Goal: Transaction & Acquisition: Purchase product/service

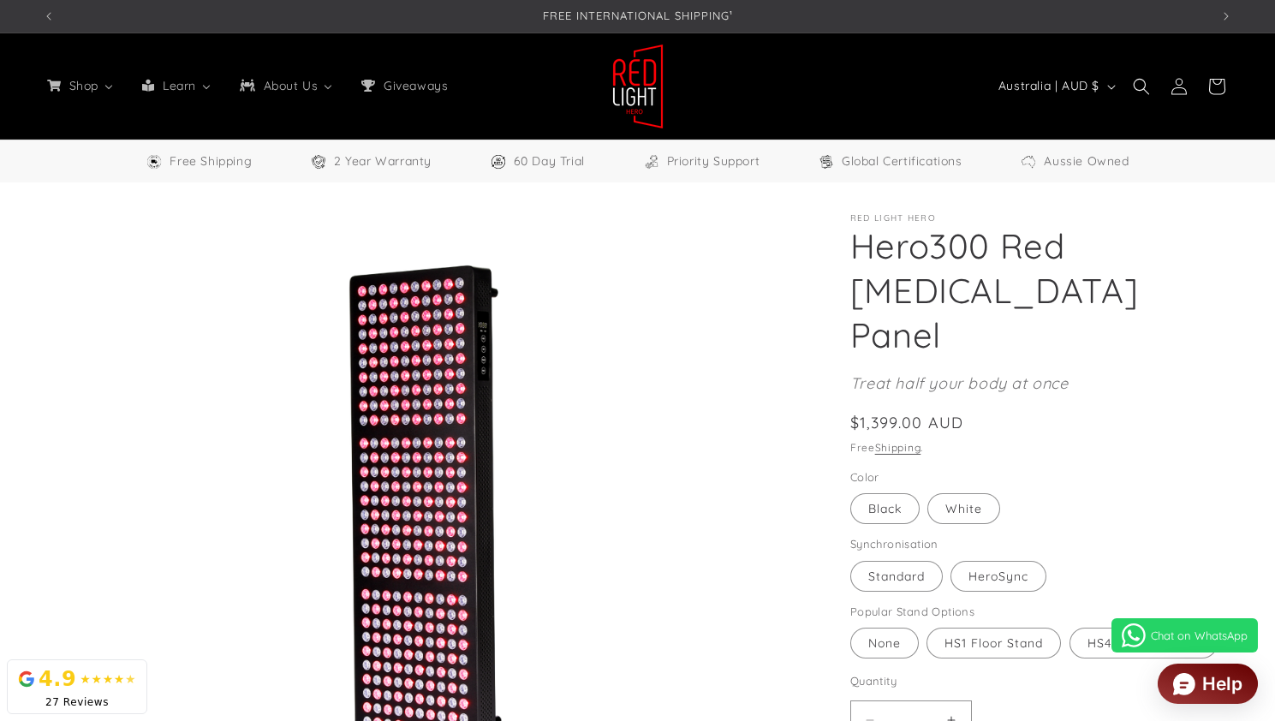
select select "**"
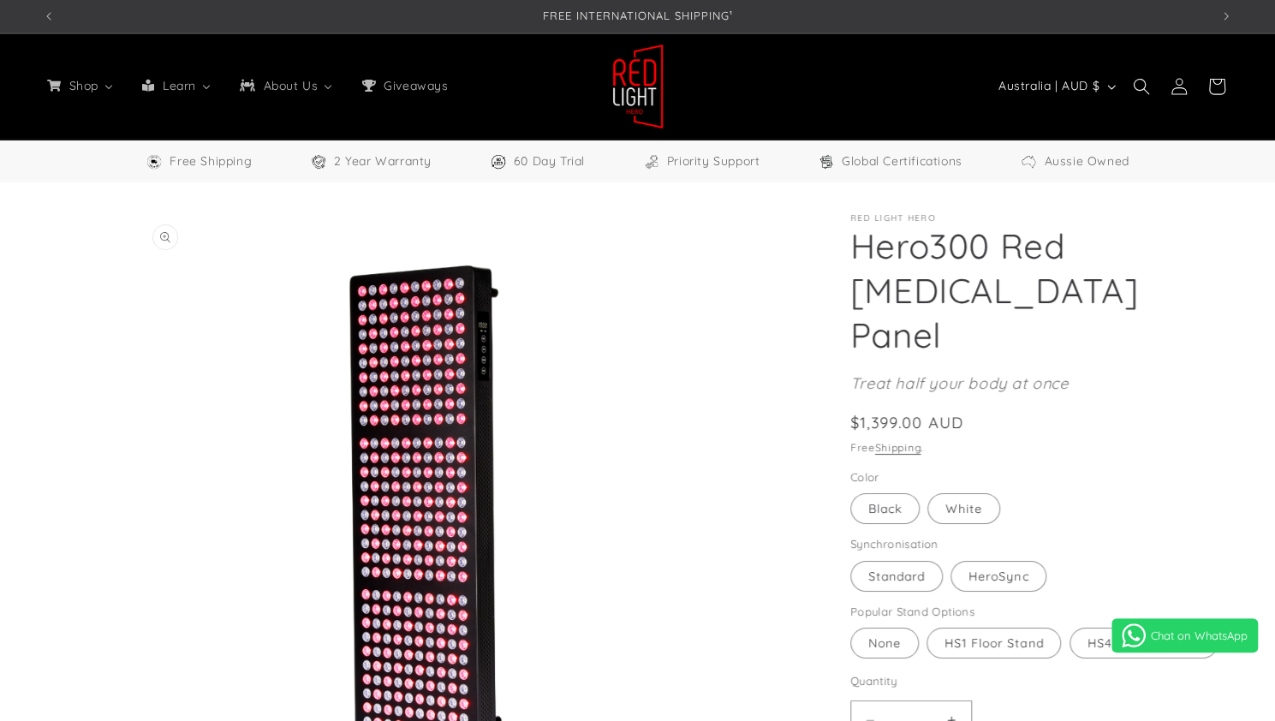
select select "**"
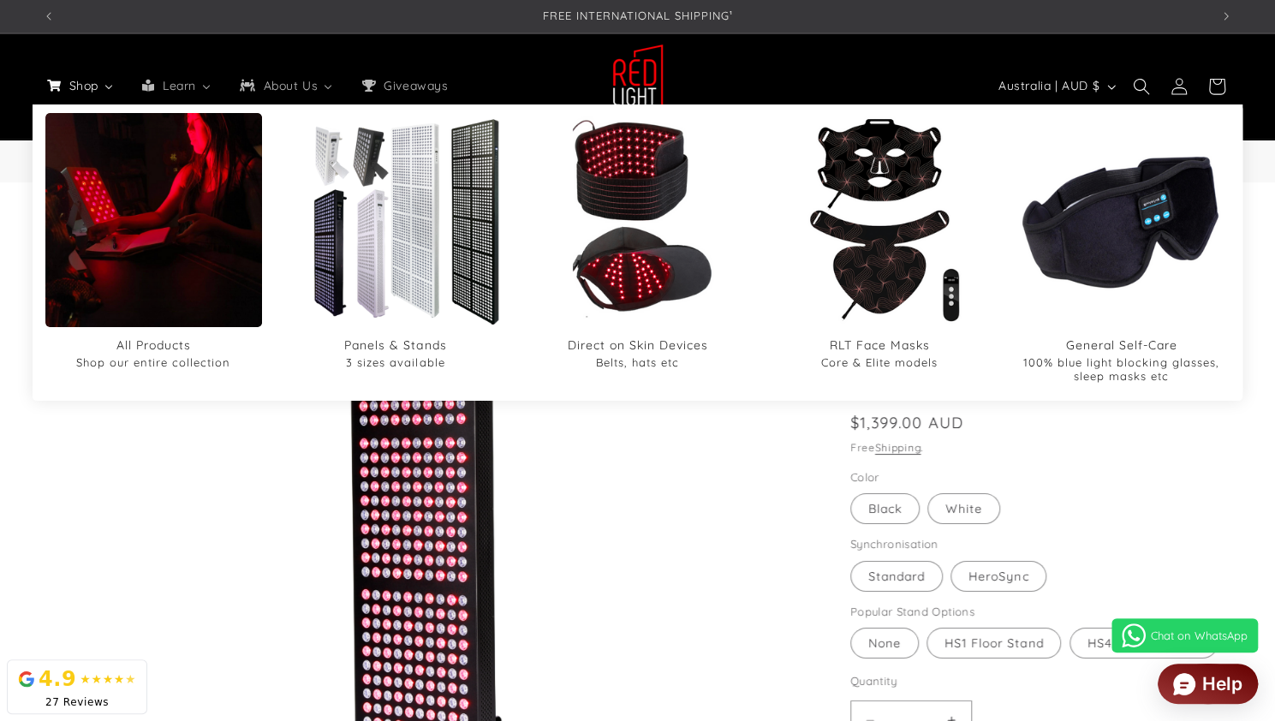
click at [86, 81] on span "Shop" at bounding box center [83, 85] width 34 height 15
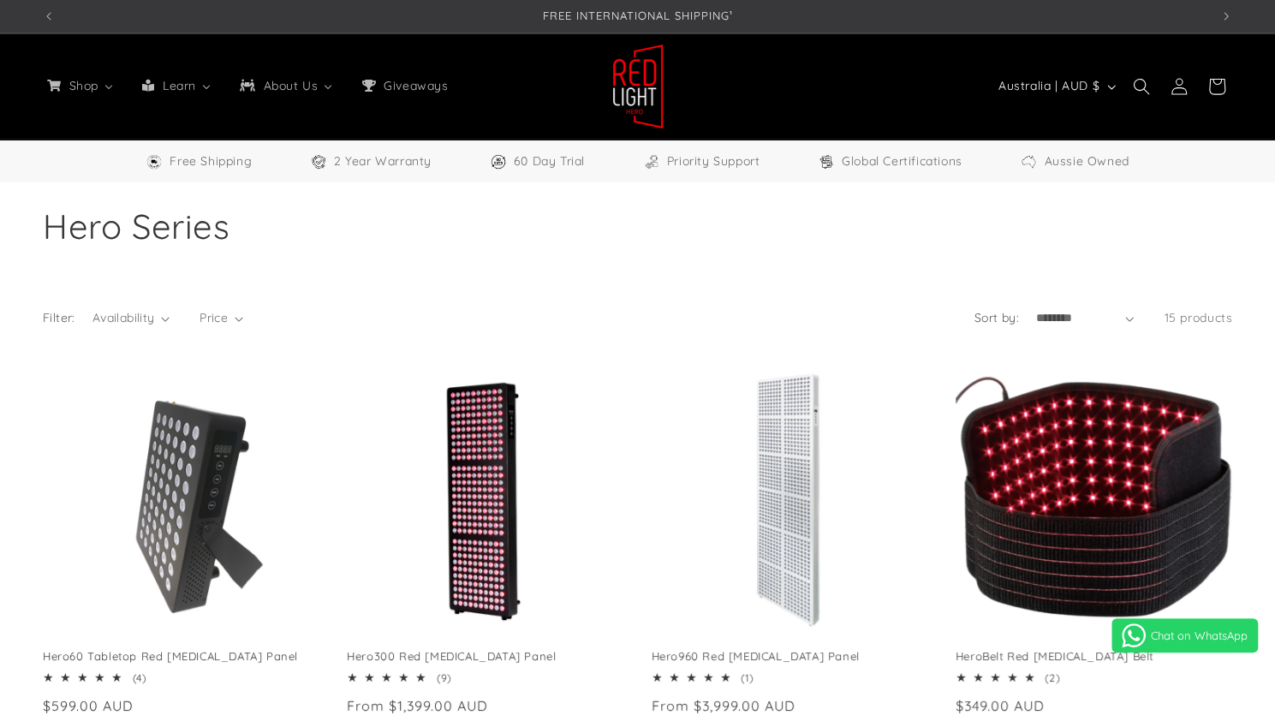
select select "**"
